Goal: Task Accomplishment & Management: Manage account settings

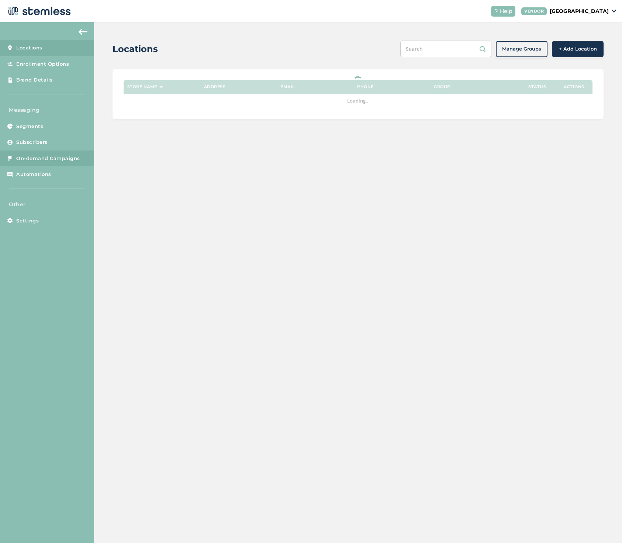
click at [58, 159] on span "On-demand Campaigns" at bounding box center [48, 158] width 64 height 7
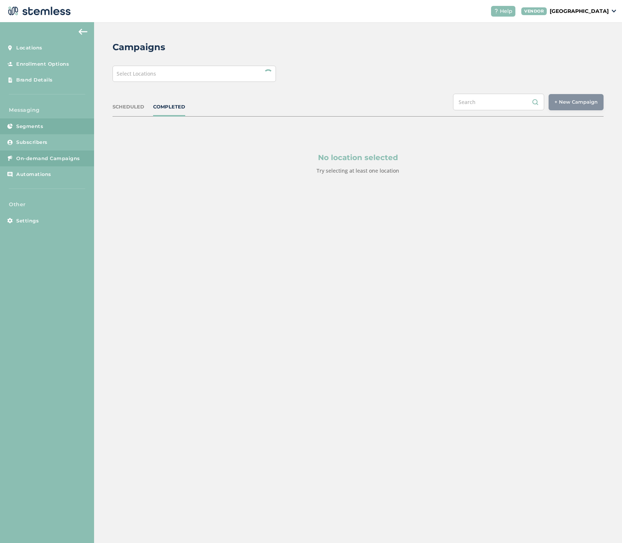
click at [38, 124] on span "Segments" at bounding box center [29, 126] width 27 height 7
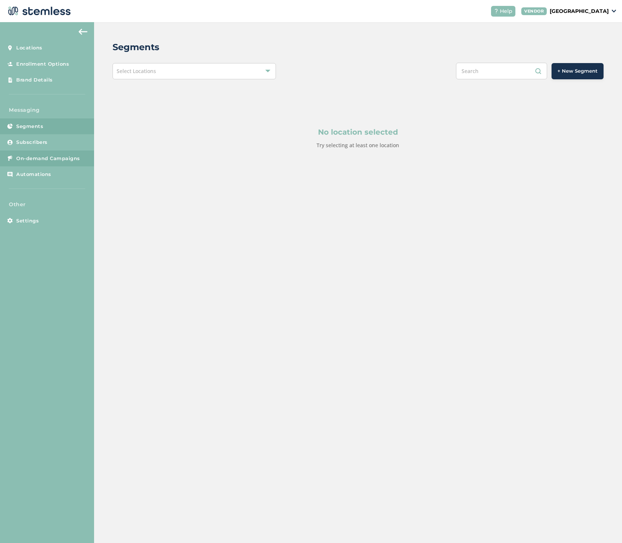
click at [54, 155] on span "On-demand Campaigns" at bounding box center [48, 158] width 64 height 7
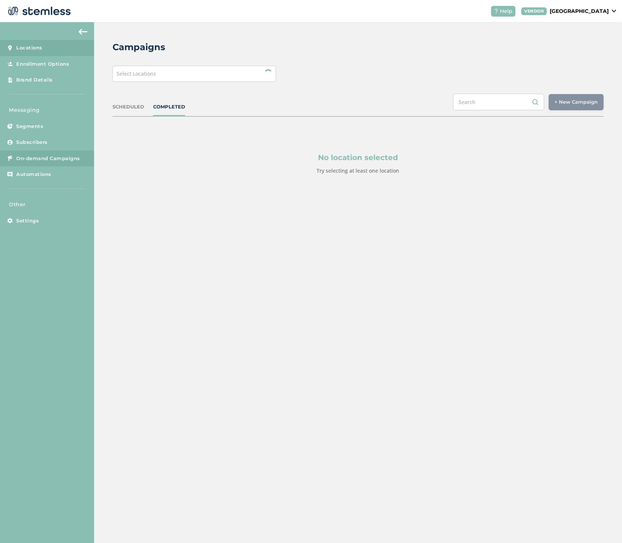
click at [32, 50] on span "Locations" at bounding box center [29, 47] width 26 height 7
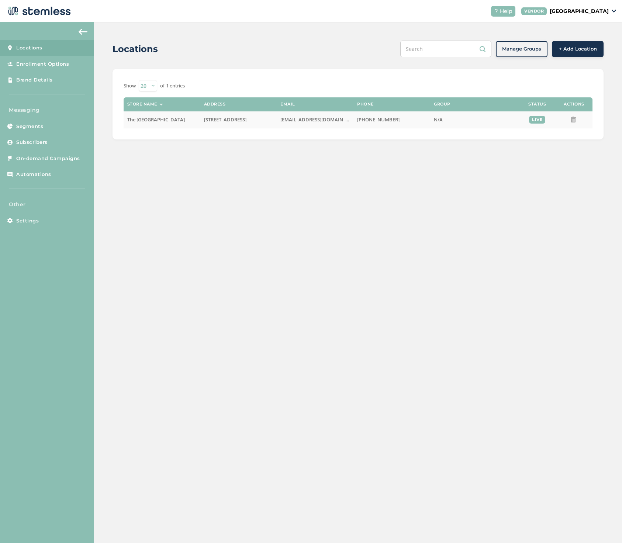
click at [163, 117] on span "The [GEOGRAPHIC_DATA]" at bounding box center [156, 119] width 58 height 7
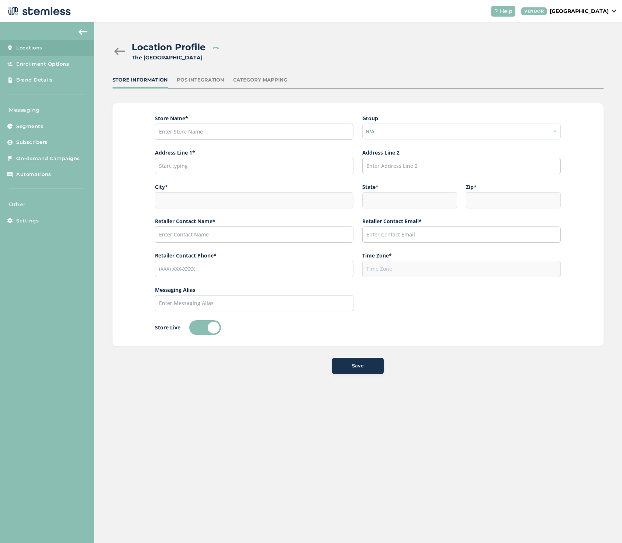
type input "The [GEOGRAPHIC_DATA]"
type input "[STREET_ADDRESS]"
type input "Anchorage"
type input "AK"
type input "99503"
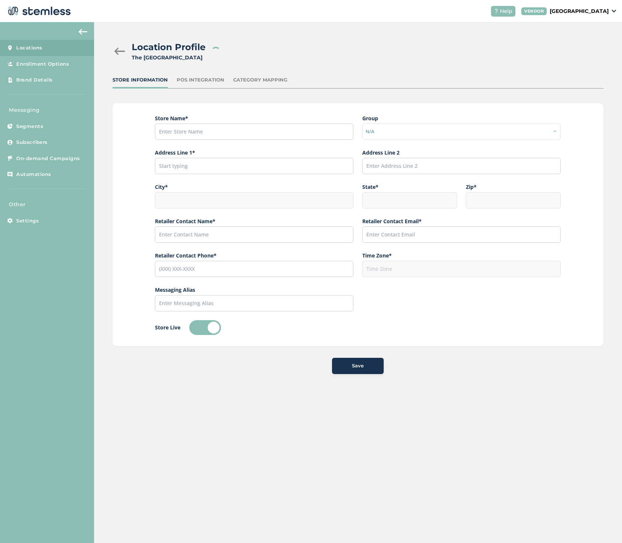
type input "Red Light"
type input "[EMAIL_ADDRESS][DOMAIN_NAME]"
type input "[PHONE_NUMBER]"
type input "America/Anchorage"
click at [75, 159] on span "On-demand Campaigns" at bounding box center [48, 158] width 64 height 7
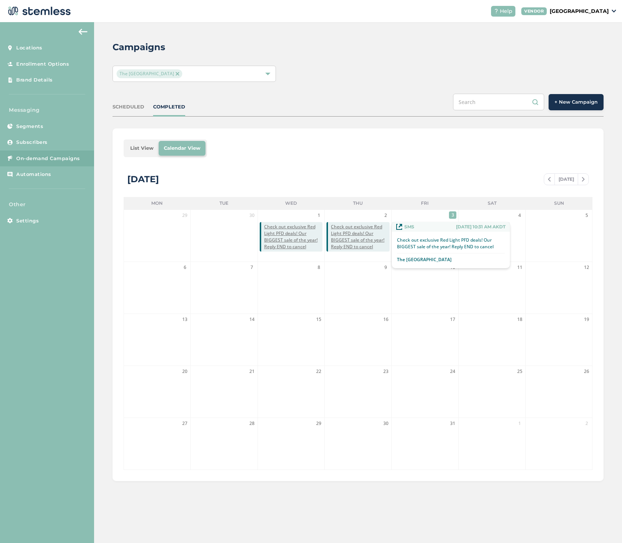
click at [367, 241] on span "Check out exclusive Red Light PFD deals! Our BIGGEST sale of the year! Reply EN…" at bounding box center [360, 237] width 58 height 27
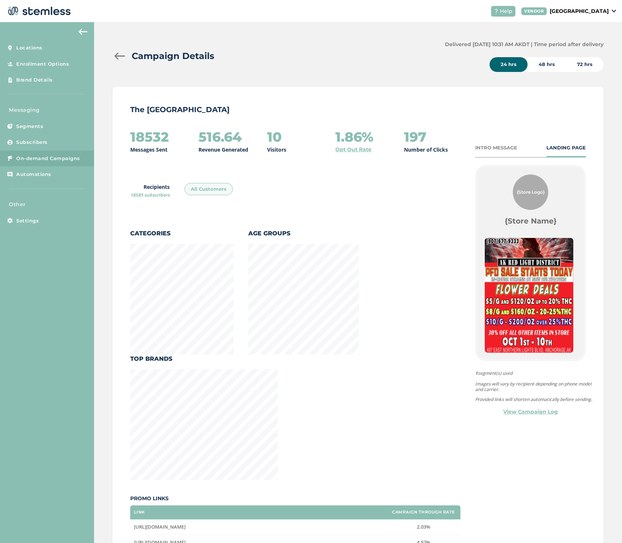
click at [480, 146] on div "INTRO MESSAGE" at bounding box center [496, 147] width 42 height 7
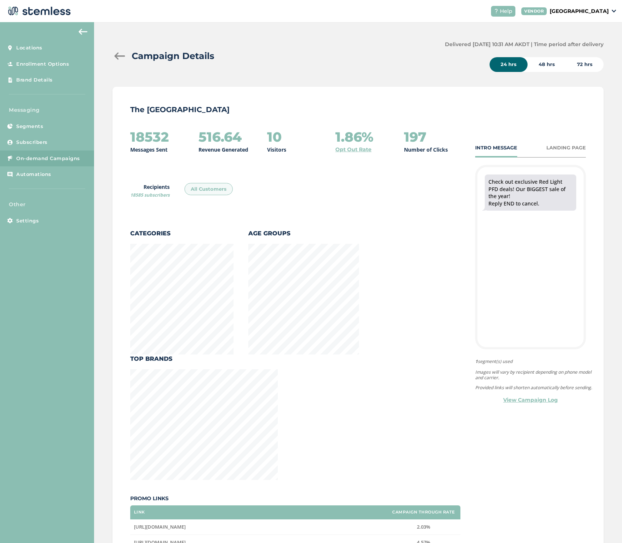
scroll to position [527, 489]
click at [537, 404] on link "View Campaign Log" at bounding box center [530, 400] width 55 height 8
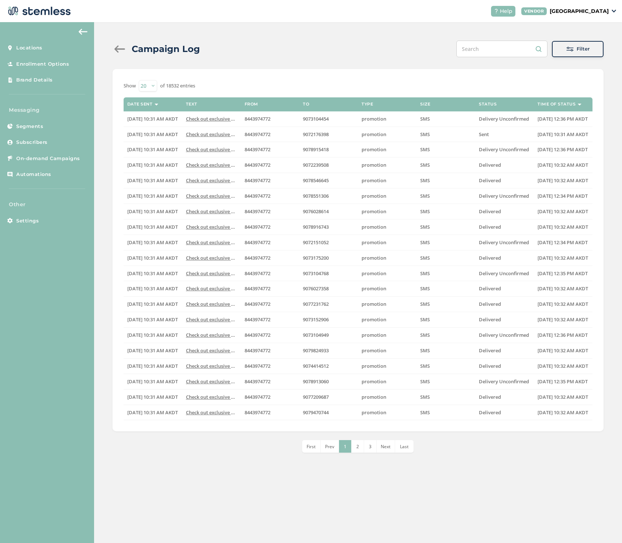
click at [116, 44] on div "Campaign Log" at bounding box center [159, 48] width 93 height 13
click at [117, 48] on div at bounding box center [120, 48] width 15 height 7
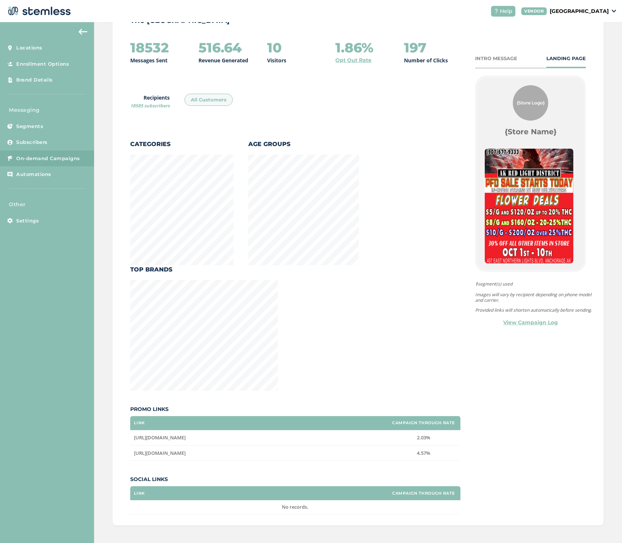
scroll to position [89, 0]
click at [488, 57] on div "INTRO MESSAGE" at bounding box center [496, 58] width 42 height 7
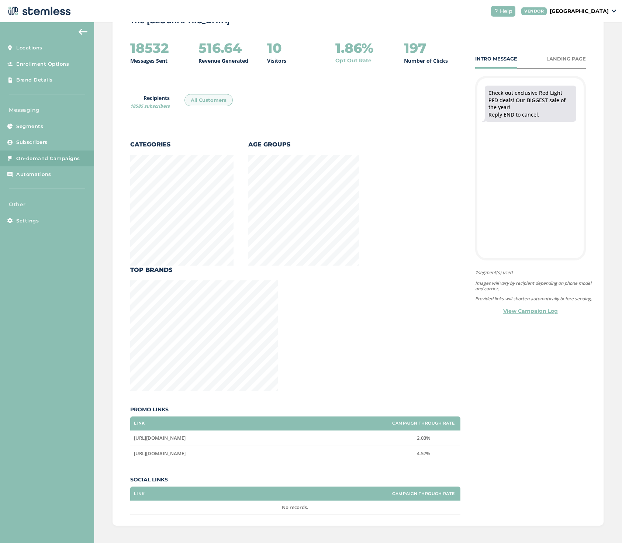
scroll to position [527, 489]
click at [186, 440] on span "[URL][DOMAIN_NAME]" at bounding box center [160, 438] width 52 height 7
click at [186, 438] on span "[URL][DOMAIN_NAME]" at bounding box center [160, 438] width 52 height 7
click at [186, 437] on span "[URL][DOMAIN_NAME]" at bounding box center [160, 438] width 52 height 7
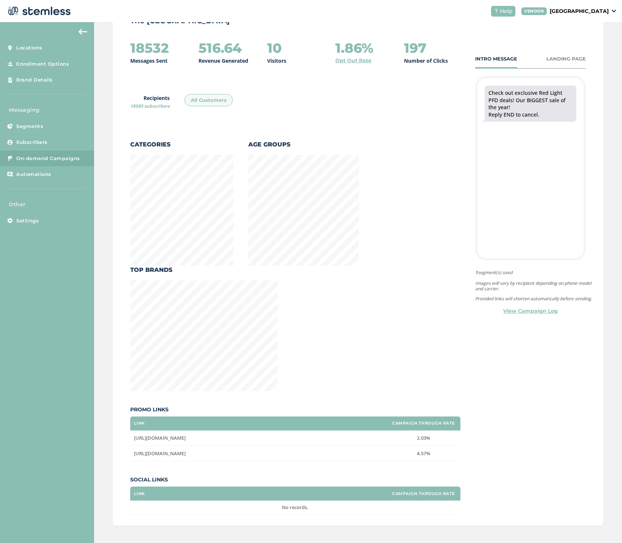
click at [186, 437] on span "[URL][DOMAIN_NAME]" at bounding box center [160, 438] width 52 height 7
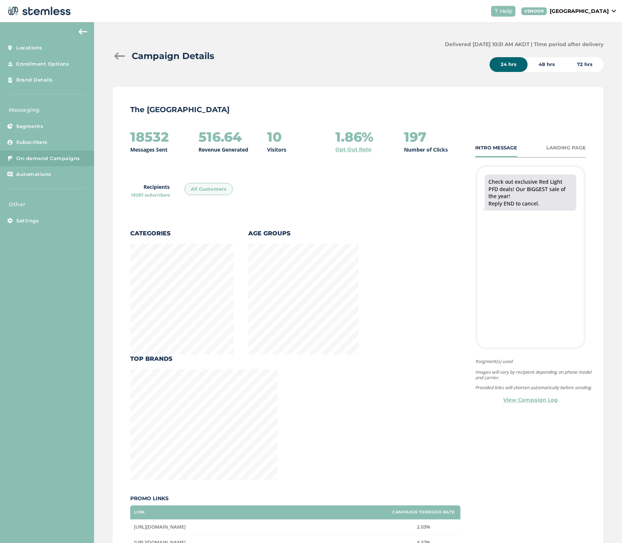
click at [558, 146] on div "LANDING PAGE" at bounding box center [566, 147] width 39 height 7
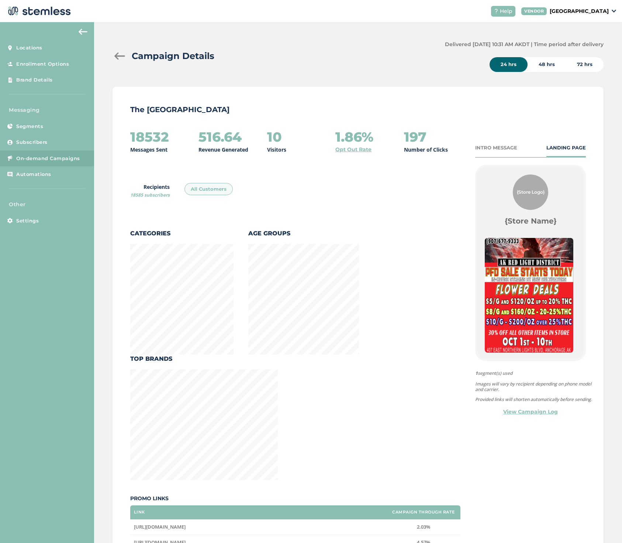
click at [119, 58] on div at bounding box center [120, 55] width 15 height 7
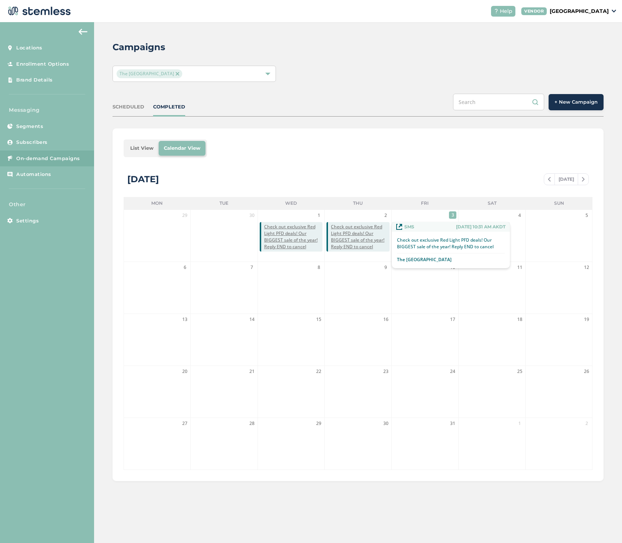
click at [348, 231] on span "Check out exclusive Red Light PFD deals! Our BIGGEST sale of the year! Reply EN…" at bounding box center [360, 237] width 58 height 27
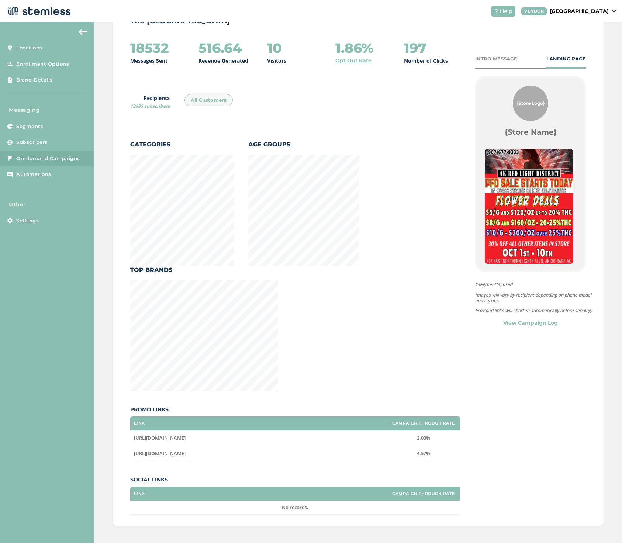
click at [27, 204] on p "Other" at bounding box center [47, 205] width 94 height 8
click at [485, 59] on div "INTRO MESSAGE" at bounding box center [496, 58] width 42 height 7
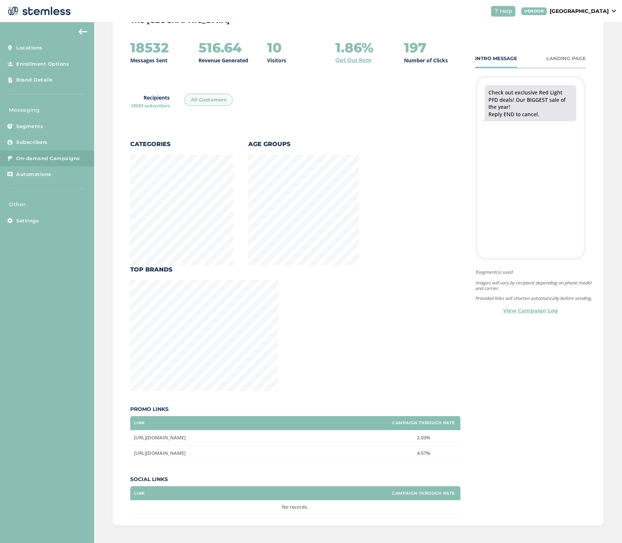
scroll to position [89, 0]
drag, startPoint x: 235, startPoint y: 439, endPoint x: 133, endPoint y: 439, distance: 101.5
click at [133, 439] on td "[URL][DOMAIN_NAME]" at bounding box center [258, 438] width 257 height 15
